Goal: Transaction & Acquisition: Subscribe to service/newsletter

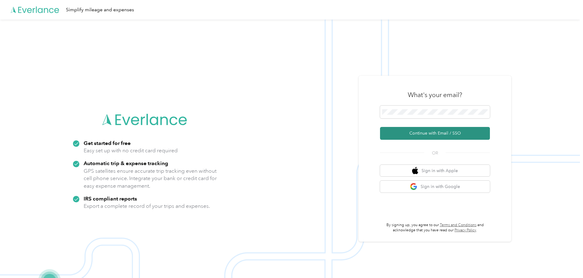
click at [437, 135] on button "Continue with Email / SSO" at bounding box center [435, 133] width 110 height 13
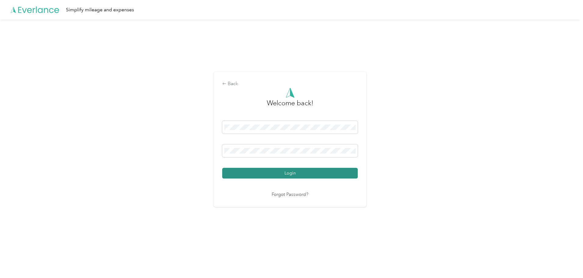
click at [282, 171] on button "Login" at bounding box center [289, 173] width 135 height 11
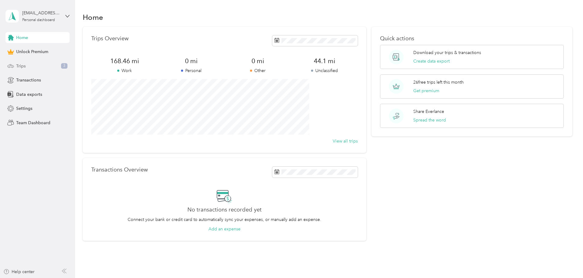
click at [35, 64] on div "Trips 3" at bounding box center [37, 65] width 64 height 11
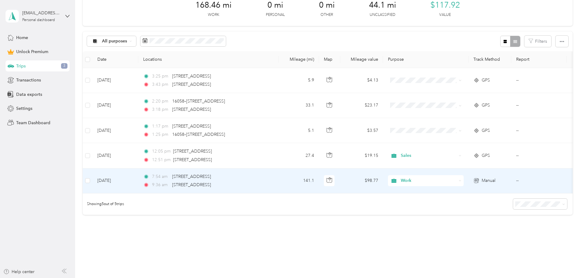
scroll to position [61, 0]
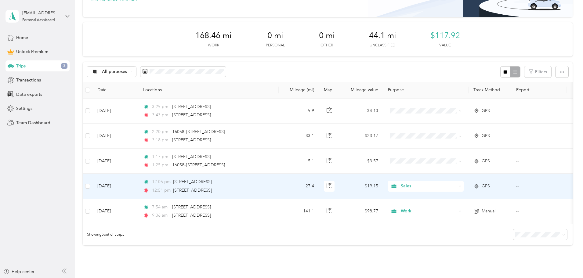
click at [456, 187] on span "Sales" at bounding box center [428, 186] width 56 height 7
click at [477, 196] on span "Work" at bounding box center [471, 196] width 56 height 6
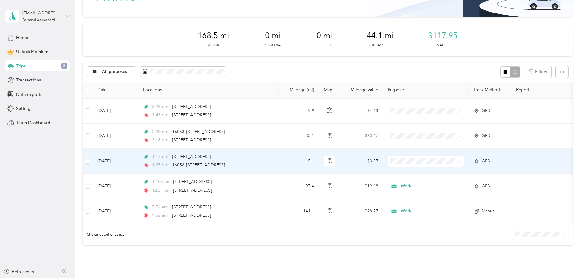
click at [463, 181] on span "Personal" at bounding box center [471, 183] width 56 height 6
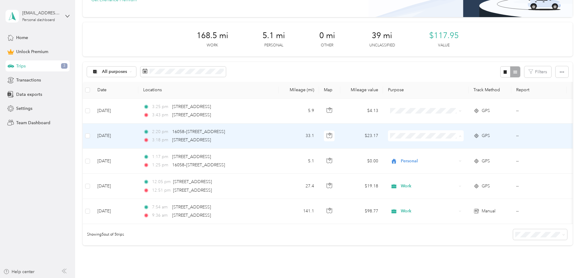
click at [463, 148] on span "Work" at bounding box center [471, 147] width 56 height 6
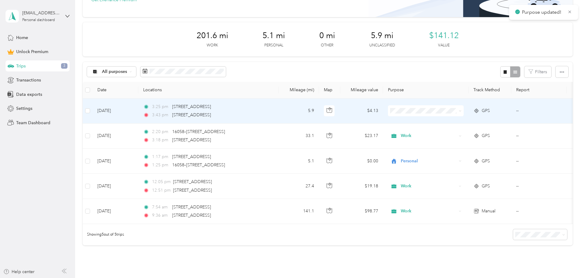
click at [456, 113] on span at bounding box center [426, 110] width 76 height 11
click at [457, 120] on span "Work" at bounding box center [471, 122] width 56 height 6
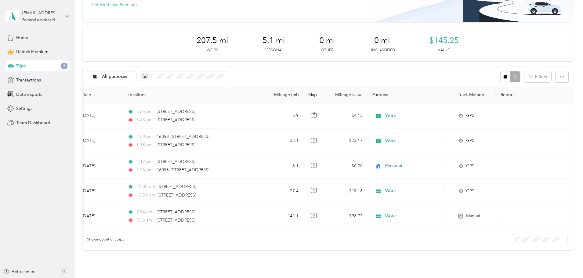
scroll to position [0, 99]
click at [39, 107] on div "Settings" at bounding box center [37, 108] width 64 height 11
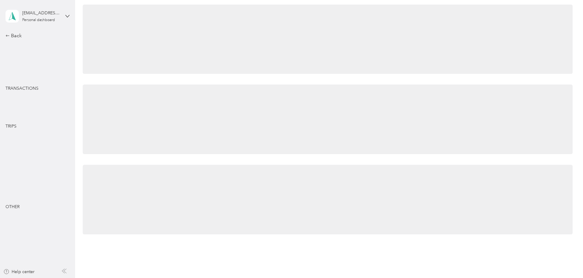
scroll to position [56, 0]
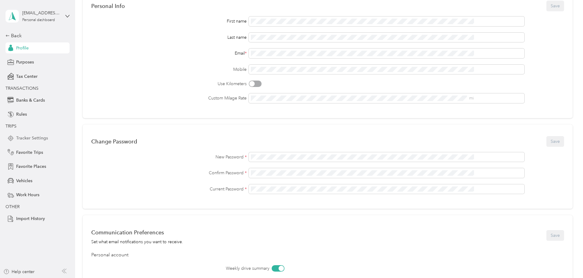
click at [34, 139] on span "Tracker Settings" at bounding box center [32, 138] width 32 height 6
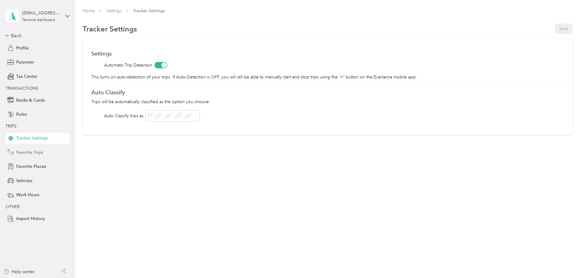
click at [36, 153] on span "Favorite Trips" at bounding box center [29, 152] width 27 height 6
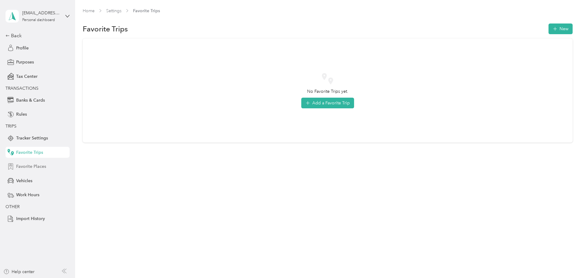
click at [43, 169] on span "Favorite Places" at bounding box center [31, 166] width 30 height 6
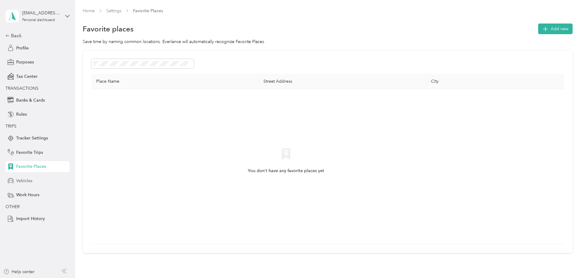
click at [39, 181] on div "Vehicles" at bounding box center [37, 180] width 64 height 11
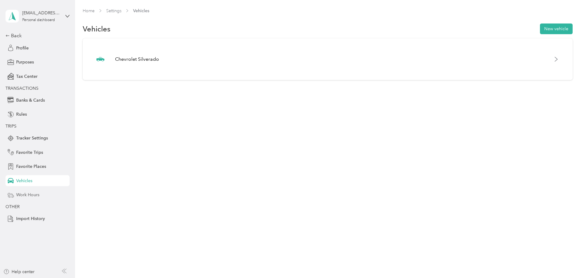
click at [39, 197] on span "Work Hours" at bounding box center [27, 195] width 23 height 6
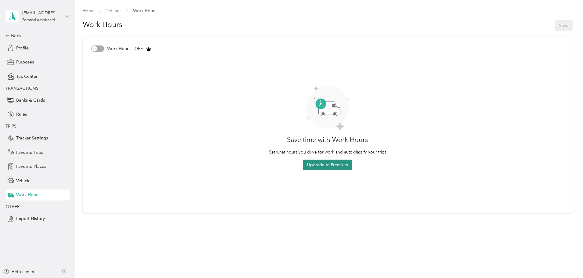
click at [318, 166] on button "Upgrade to Premium" at bounding box center [327, 165] width 49 height 11
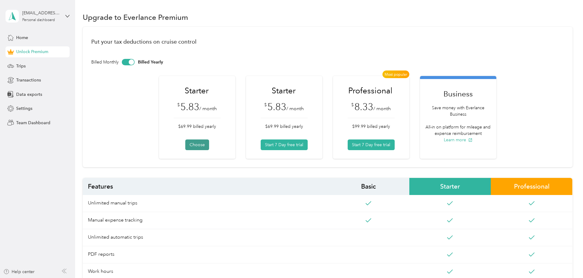
click at [203, 145] on button "Choose" at bounding box center [197, 144] width 24 height 11
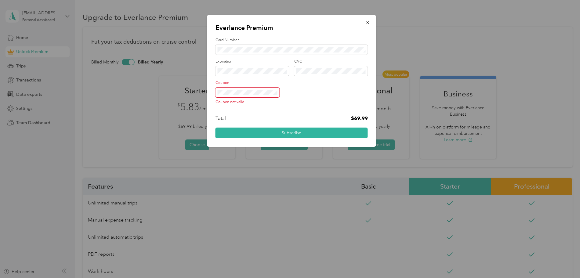
click at [176, 278] on div "Everlance Premium Card Number Expiration CVC Coupon Coupon not valid Total $69.…" at bounding box center [290, 278] width 580 height 0
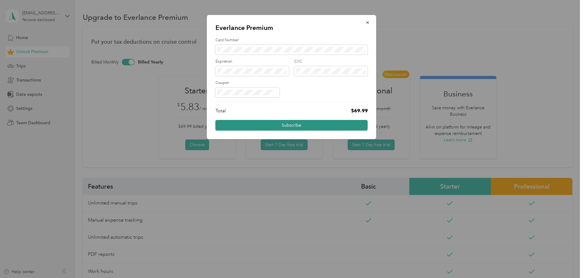
click at [272, 126] on button "Subscribe" at bounding box center [291, 125] width 152 height 11
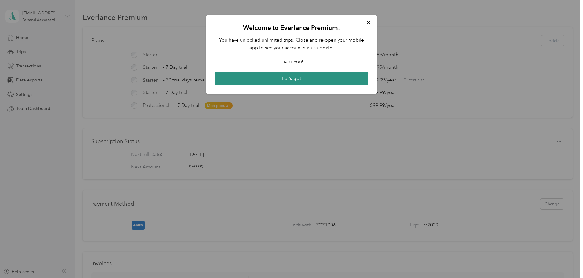
click at [297, 80] on button "Let's go!" at bounding box center [291, 79] width 154 height 14
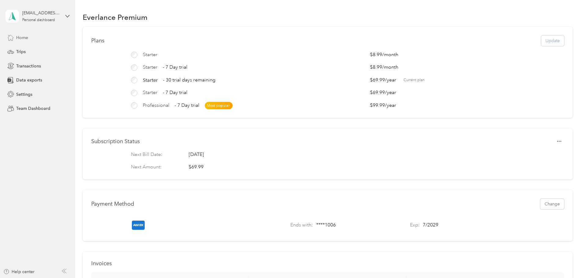
click at [23, 39] on span "Home" at bounding box center [22, 37] width 12 height 6
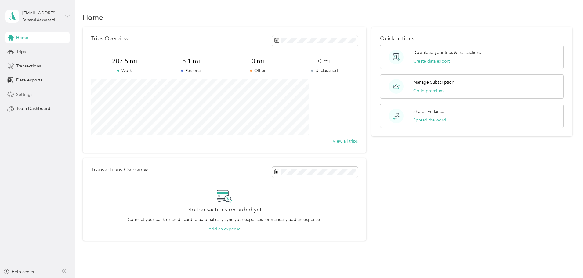
click at [34, 92] on div "Settings" at bounding box center [37, 94] width 64 height 11
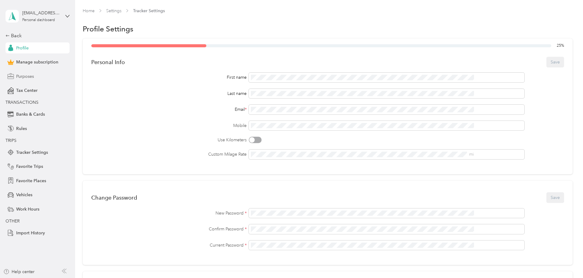
click at [36, 79] on div "Purposes" at bounding box center [37, 76] width 64 height 11
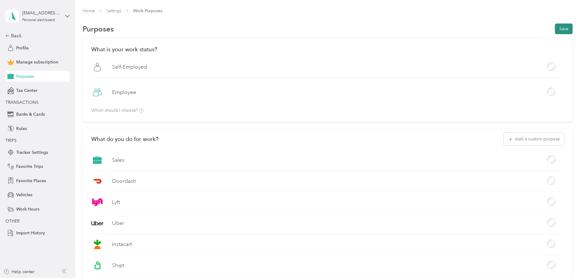
click at [555, 26] on button "Save" at bounding box center [564, 28] width 18 height 11
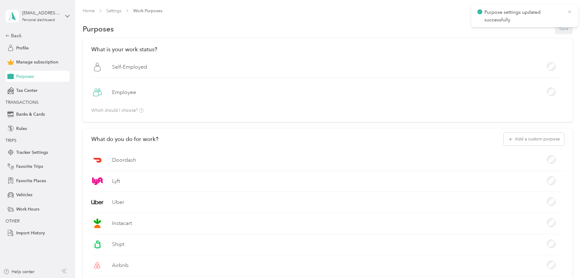
click at [570, 12] on icon at bounding box center [569, 11] width 5 height 5
click at [18, 37] on div "Back" at bounding box center [35, 35] width 61 height 7
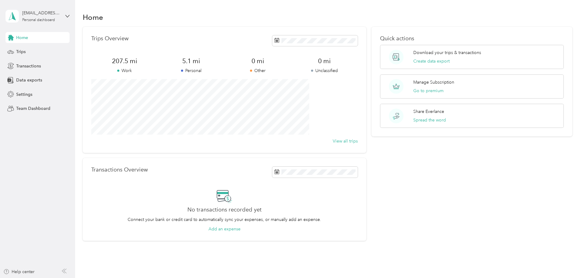
click at [27, 57] on div "Home Trips Transactions Data exports Settings Team Dashboard" at bounding box center [37, 73] width 64 height 82
click at [26, 54] on div "Trips" at bounding box center [37, 51] width 64 height 11
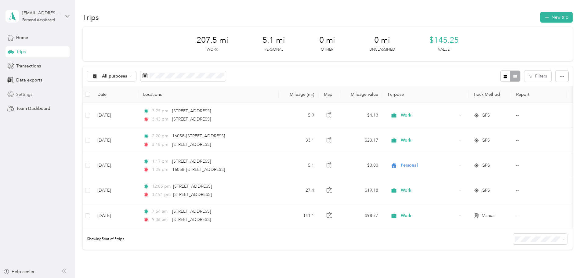
click at [13, 90] on div "Settings" at bounding box center [37, 94] width 64 height 11
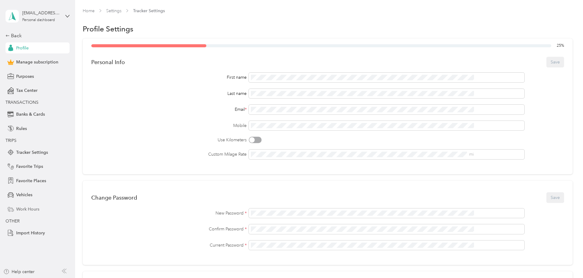
click at [40, 210] on div "Work Hours" at bounding box center [37, 208] width 64 height 11
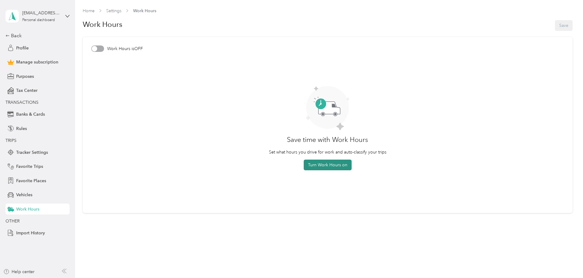
click at [332, 168] on button "Turn Work Hours on" at bounding box center [327, 165] width 48 height 11
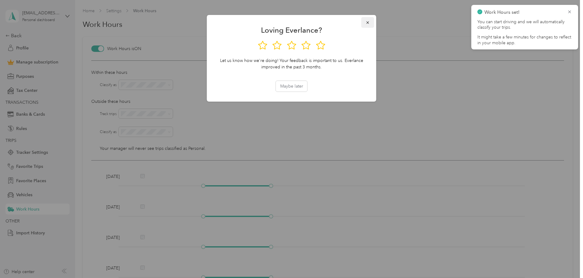
click at [365, 24] on icon "button" at bounding box center [367, 22] width 4 height 4
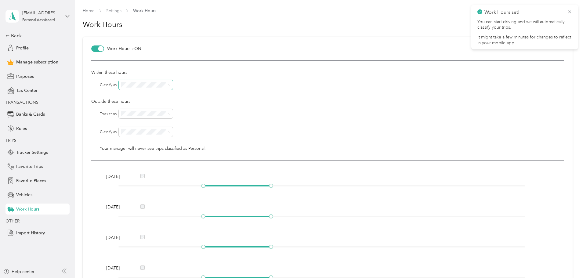
click at [136, 88] on span at bounding box center [146, 85] width 54 height 10
click at [158, 93] on div "Work" at bounding box center [145, 93] width 45 height 6
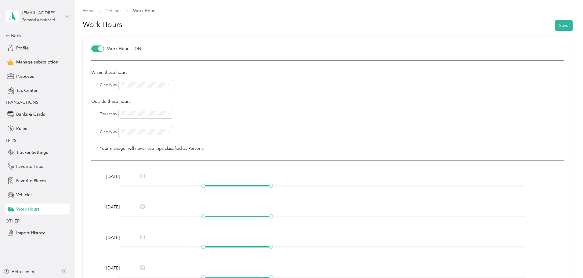
click at [165, 132] on div "No" at bounding box center [145, 134] width 45 height 6
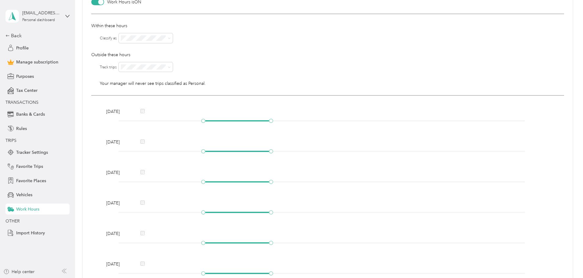
scroll to position [61, 0]
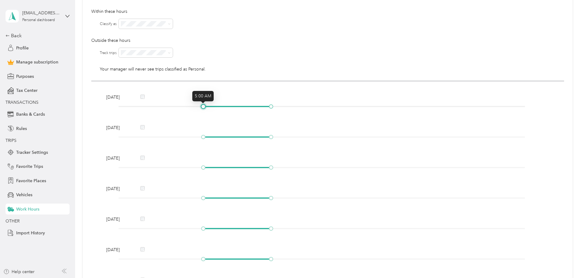
click at [205, 106] on div at bounding box center [203, 106] width 3 height 3
drag, startPoint x: 205, startPoint y: 106, endPoint x: 235, endPoint y: 106, distance: 30.8
click at [235, 106] on div at bounding box center [236, 106] width 3 height 3
drag, startPoint x: 270, startPoint y: 104, endPoint x: 404, endPoint y: 109, distance: 134.0
click at [404, 109] on div "[DATE]" at bounding box center [327, 103] width 447 height 18
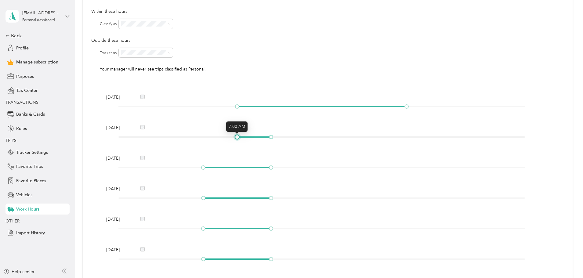
drag, startPoint x: 201, startPoint y: 137, endPoint x: 237, endPoint y: 138, distance: 36.3
click at [237, 138] on div at bounding box center [236, 136] width 3 height 3
drag, startPoint x: 270, startPoint y: 138, endPoint x: 404, endPoint y: 147, distance: 135.1
click at [404, 147] on div "[DATE] [DATE] [DATE] [DATE] [DATE] [DATE] [DATE]" at bounding box center [327, 194] width 472 height 226
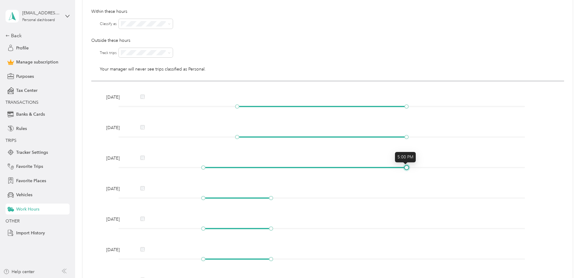
drag, startPoint x: 271, startPoint y: 169, endPoint x: 407, endPoint y: 175, distance: 136.2
click at [407, 175] on div "[DATE] [DATE] [DATE] [DATE] [DATE] [DATE] [DATE]" at bounding box center [327, 194] width 472 height 226
drag, startPoint x: 201, startPoint y: 167, endPoint x: 239, endPoint y: 169, distance: 37.6
click at [239, 169] on div at bounding box center [236, 167] width 3 height 3
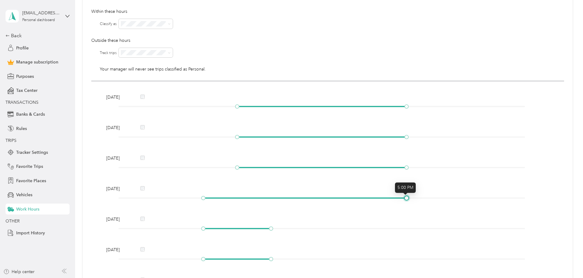
drag, startPoint x: 283, startPoint y: 198, endPoint x: 404, endPoint y: 204, distance: 120.6
click at [404, 204] on div "[DATE] [DATE] [DATE] [DATE] [DATE] [DATE] [DATE]" at bounding box center [327, 194] width 472 height 226
drag, startPoint x: 205, startPoint y: 198, endPoint x: 235, endPoint y: 196, distance: 30.3
click at [235, 196] on div at bounding box center [236, 197] width 3 height 3
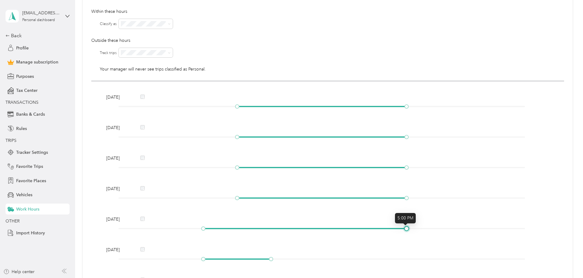
drag, startPoint x: 270, startPoint y: 228, endPoint x: 407, endPoint y: 232, distance: 137.3
click at [407, 232] on div "[DATE]" at bounding box center [327, 225] width 447 height 18
drag, startPoint x: 201, startPoint y: 228, endPoint x: 234, endPoint y: 231, distance: 33.4
click at [235, 230] on div at bounding box center [236, 228] width 3 height 3
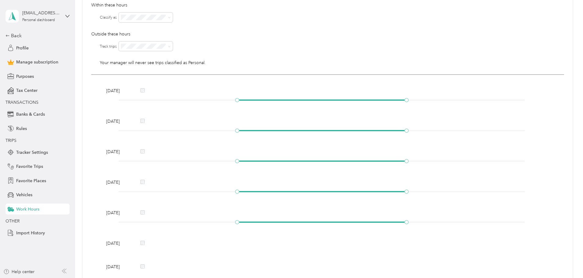
scroll to position [0, 0]
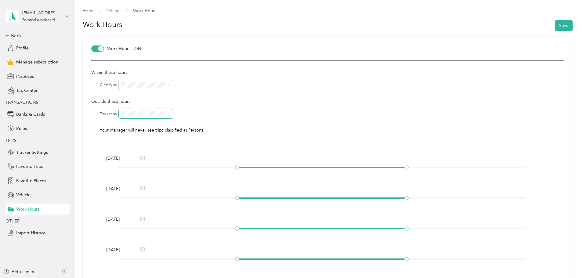
click at [165, 118] on span at bounding box center [146, 114] width 54 height 10
click at [166, 115] on span at bounding box center [168, 114] width 5 height 4
click at [146, 123] on div "Yes" at bounding box center [145, 124] width 45 height 6
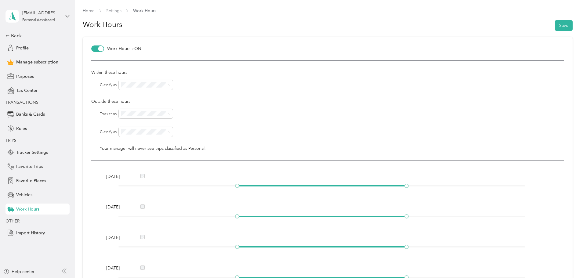
click at [139, 152] on span "Personal" at bounding box center [131, 151] width 16 height 5
click at [563, 23] on button "Save" at bounding box center [564, 25] width 18 height 11
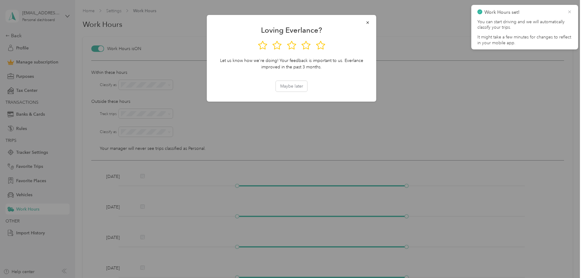
click at [569, 12] on icon at bounding box center [569, 11] width 3 height 3
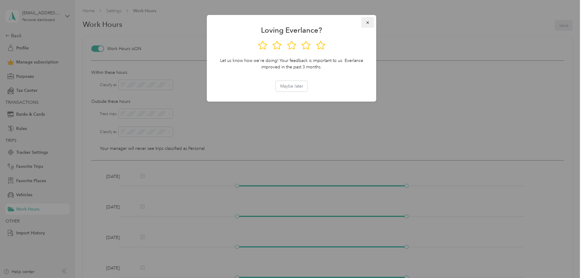
click at [365, 22] on icon "button" at bounding box center [367, 22] width 4 height 4
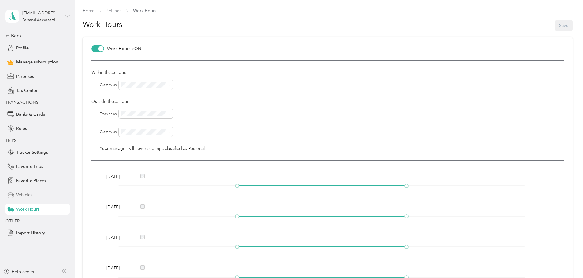
click at [31, 195] on span "Vehicles" at bounding box center [24, 195] width 16 height 6
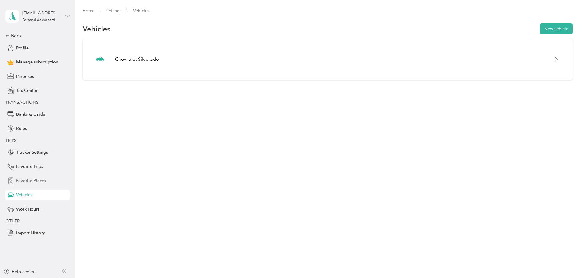
click at [36, 182] on span "Favorite Places" at bounding box center [31, 181] width 30 height 6
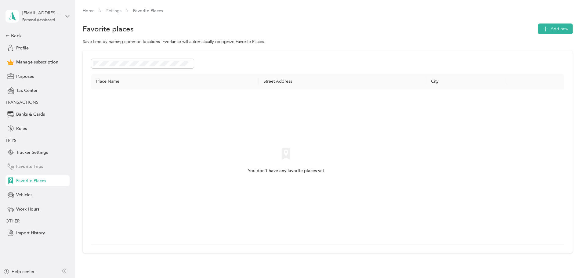
click at [35, 167] on span "Favorite Trips" at bounding box center [29, 166] width 27 height 6
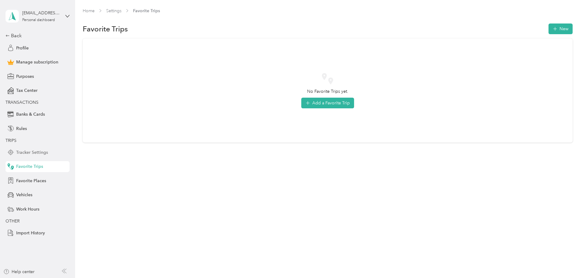
click at [48, 150] on div "Tracker Settings" at bounding box center [37, 152] width 64 height 11
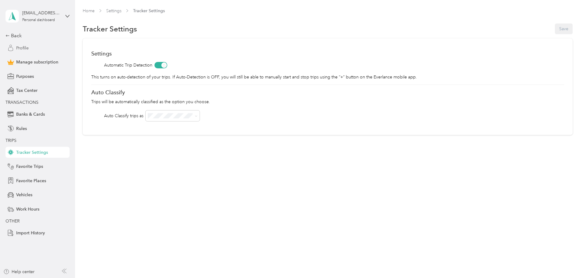
click at [51, 47] on div "Profile" at bounding box center [37, 47] width 64 height 11
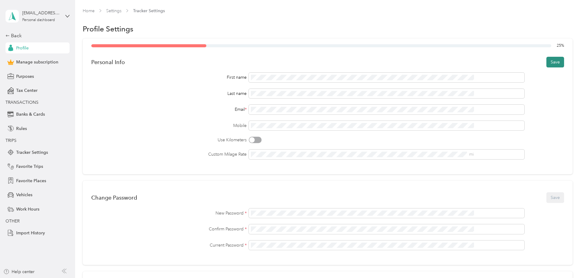
click at [546, 61] on button "Save" at bounding box center [555, 62] width 18 height 11
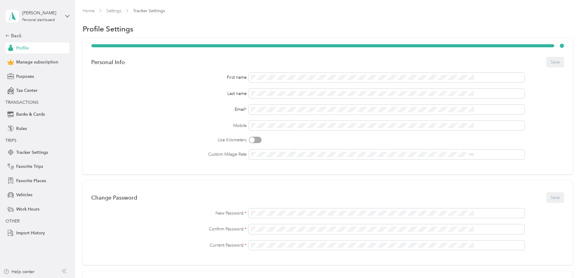
click at [32, 47] on div "Profile" at bounding box center [37, 47] width 64 height 11
click at [16, 36] on div "Back" at bounding box center [35, 35] width 61 height 7
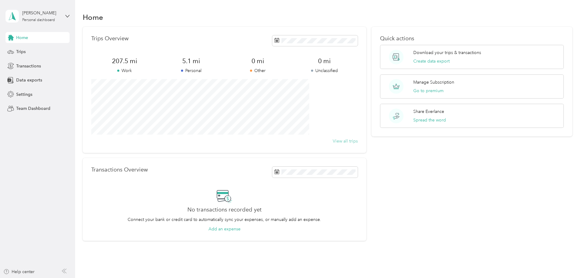
click at [342, 143] on button "View all trips" at bounding box center [344, 141] width 25 height 6
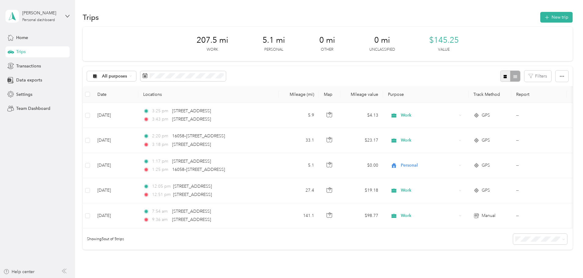
click at [500, 80] on button "button" at bounding box center [505, 75] width 10 height 11
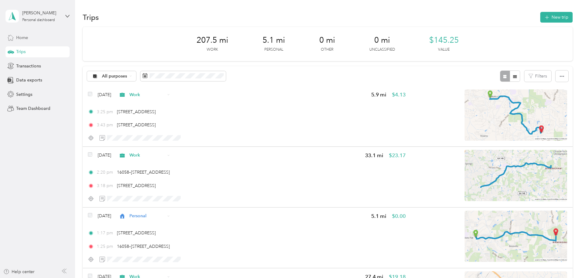
click at [34, 36] on div "Home" at bounding box center [37, 37] width 64 height 11
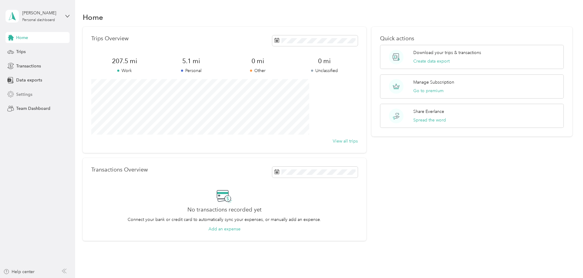
click at [35, 91] on div "Settings" at bounding box center [37, 94] width 64 height 11
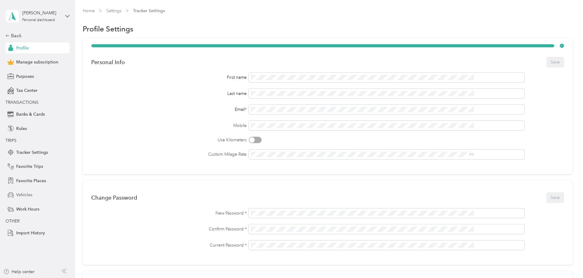
click at [37, 193] on div "Vehicles" at bounding box center [37, 194] width 64 height 11
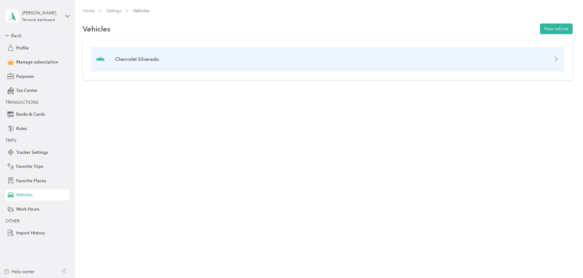
click at [275, 69] on div "Chevrolet Silverado" at bounding box center [327, 59] width 472 height 24
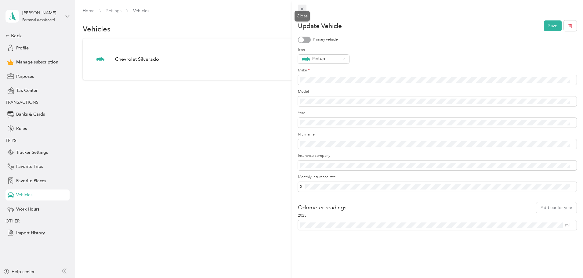
click at [302, 9] on icon at bounding box center [301, 9] width 3 height 3
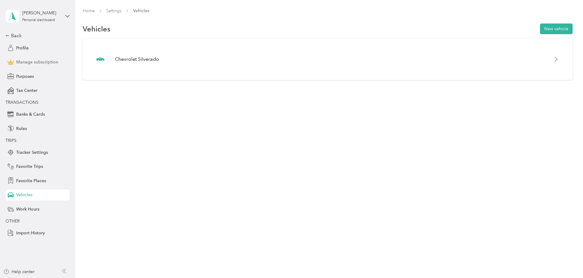
click at [35, 63] on span "Manage subscription" at bounding box center [37, 62] width 42 height 6
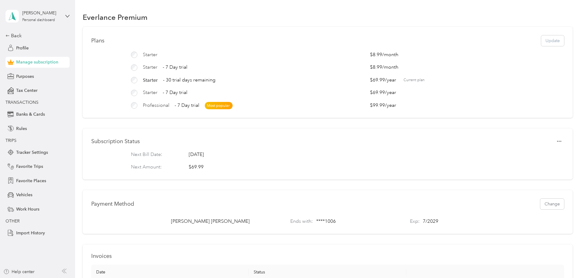
click at [26, 41] on div "Back Profile Manage subscription Purposes Tax Center TRANSACTIONS Banks & Cards…" at bounding box center [37, 135] width 64 height 206
click at [27, 45] on div "Profile" at bounding box center [37, 47] width 64 height 11
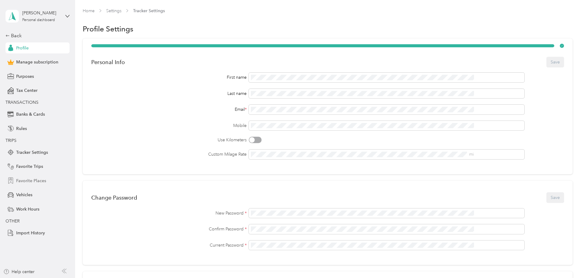
click at [32, 180] on span "Favorite Places" at bounding box center [31, 181] width 30 height 6
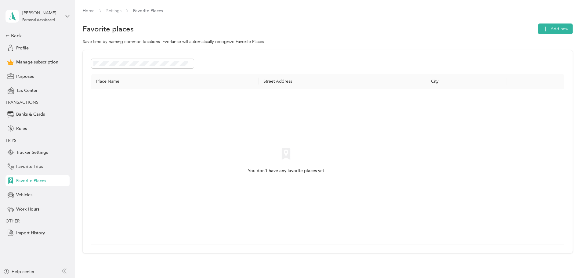
click at [63, 15] on div "[PERSON_NAME] Personal dashboard" at bounding box center [37, 15] width 64 height 21
click at [102, 16] on div "Home Settings Favorite Places" at bounding box center [328, 14] width 490 height 12
click at [18, 33] on div "Back" at bounding box center [35, 35] width 61 height 7
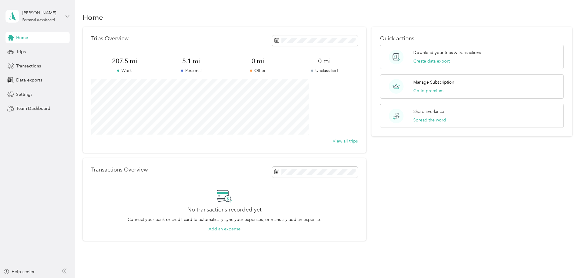
click at [469, 183] on div "Quick actions Download your trips & transactions Create data export Manage Subs…" at bounding box center [471, 134] width 201 height 214
click at [46, 41] on div "Home" at bounding box center [37, 37] width 64 height 11
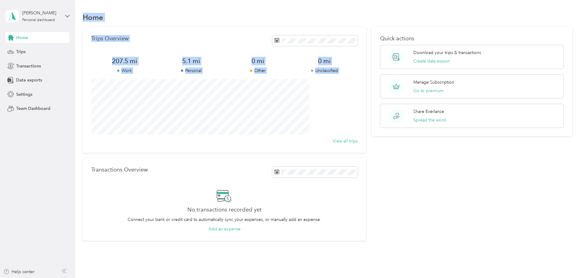
click at [247, 106] on section "Home Trips Overview 207.5 mi Work 5.1 mi Personal 0 mi Other 0 mi Unclassified …" at bounding box center [328, 126] width 490 height 230
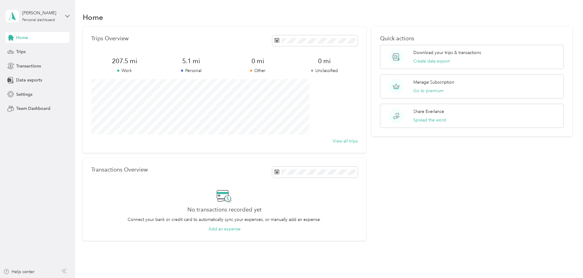
click at [452, 203] on div "Quick actions Download your trips & transactions Create data export Manage Subs…" at bounding box center [471, 134] width 201 height 214
click at [46, 40] on div "Home" at bounding box center [37, 37] width 64 height 11
